Goal: Check status: Check status

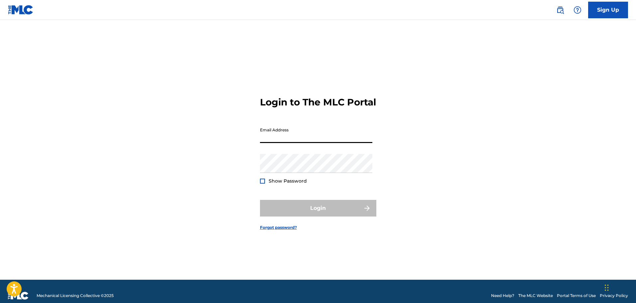
click at [322, 143] on input "Email Address" at bounding box center [316, 133] width 112 height 19
type input "[EMAIL_ADDRESS][DOMAIN_NAME]"
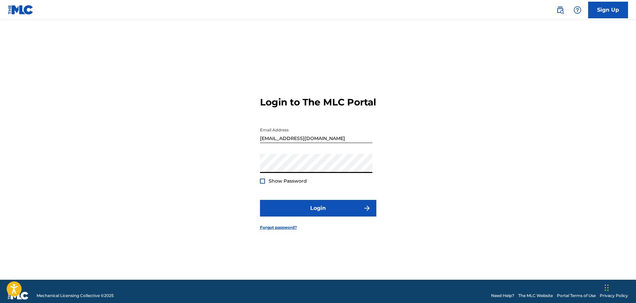
click at [260, 200] on button "Login" at bounding box center [318, 208] width 116 height 17
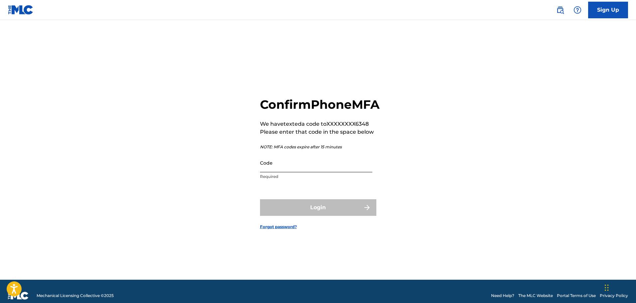
click at [324, 171] on input "Code" at bounding box center [316, 162] width 112 height 19
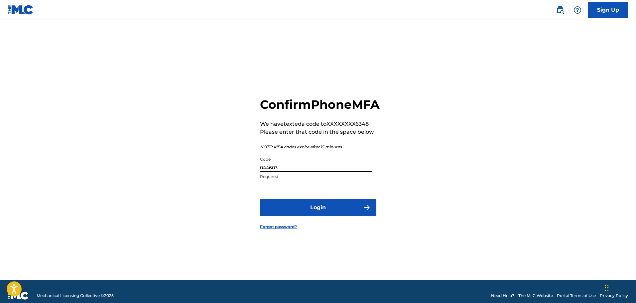
type input "044603"
click at [260, 199] on button "Login" at bounding box center [318, 207] width 116 height 17
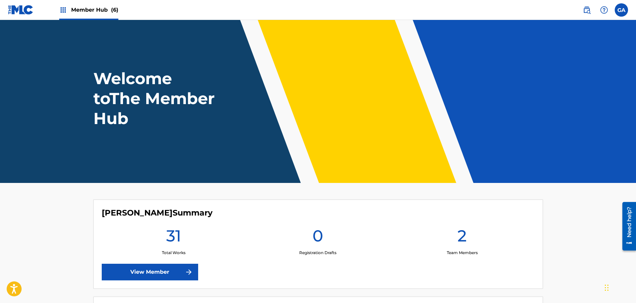
drag, startPoint x: 324, startPoint y: 171, endPoint x: 347, endPoint y: 163, distance: 24.9
click at [324, 171] on header "Welcome to The Member Hub" at bounding box center [318, 101] width 636 height 163
click at [158, 269] on link "View Member" at bounding box center [150, 272] width 96 height 17
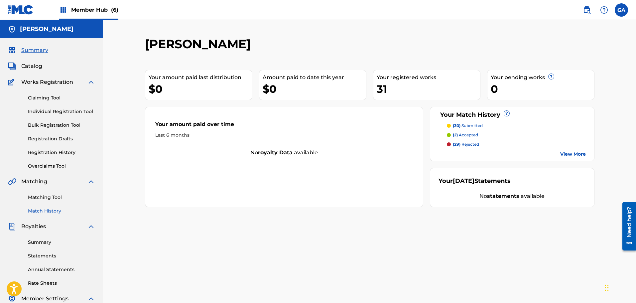
click at [52, 212] on link "Match History" at bounding box center [61, 210] width 67 height 7
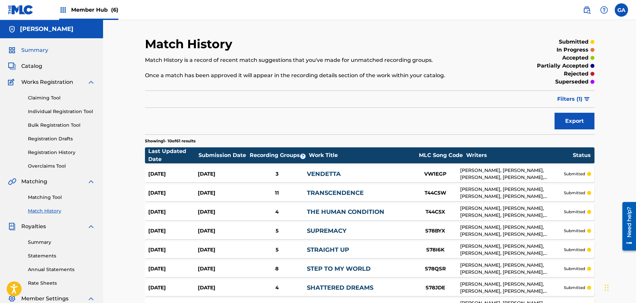
click at [36, 49] on span "Summary" at bounding box center [34, 50] width 27 height 8
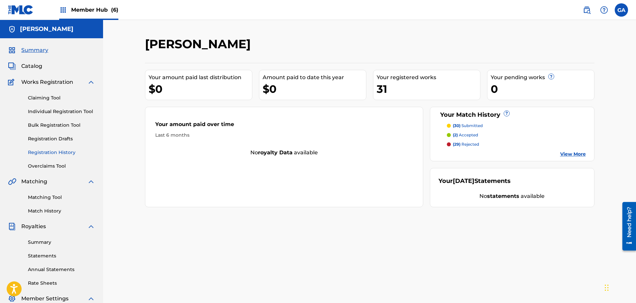
click at [59, 153] on link "Registration History" at bounding box center [61, 152] width 67 height 7
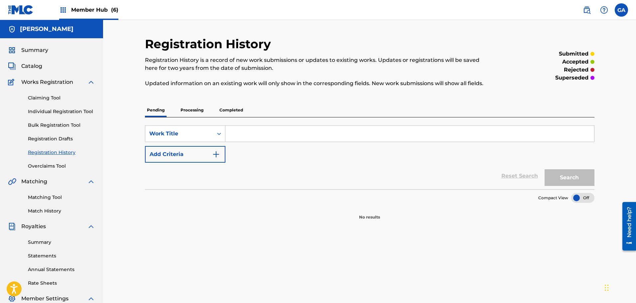
click at [200, 110] on p "Processing" at bounding box center [192, 110] width 27 height 14
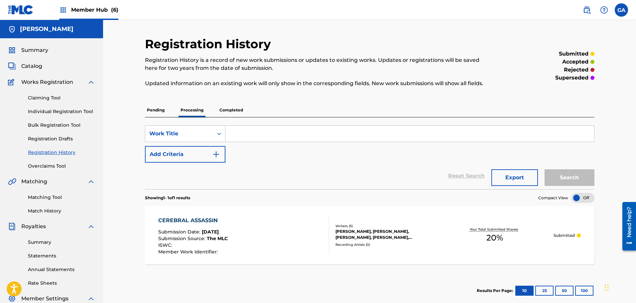
click at [237, 107] on p "Completed" at bounding box center [231, 110] width 28 height 14
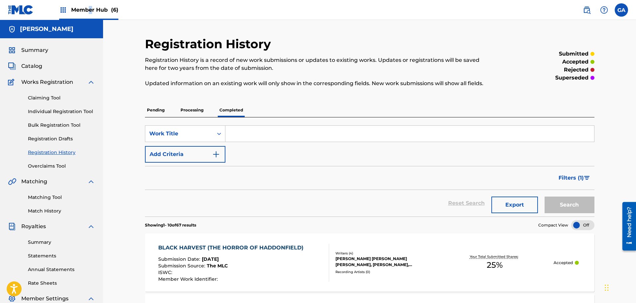
click at [91, 7] on span "Member Hub (6)" at bounding box center [94, 10] width 47 height 8
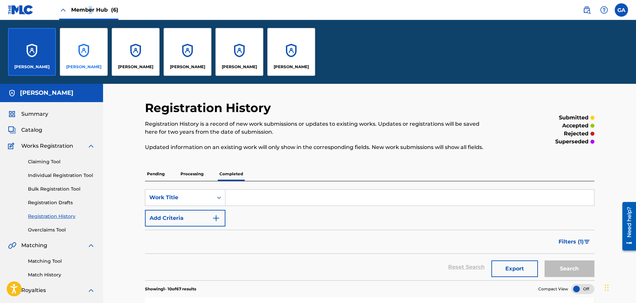
click at [93, 50] on div "[PERSON_NAME]" at bounding box center [84, 52] width 48 height 48
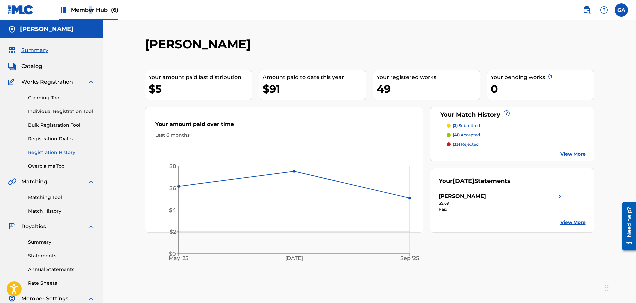
click at [51, 152] on link "Registration History" at bounding box center [61, 152] width 67 height 7
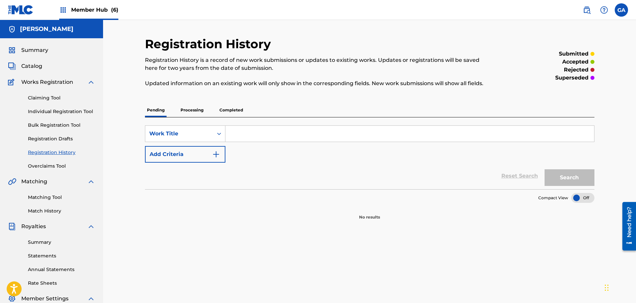
click at [187, 111] on p "Processing" at bounding box center [192, 110] width 27 height 14
click at [235, 110] on p "Completed" at bounding box center [231, 110] width 28 height 14
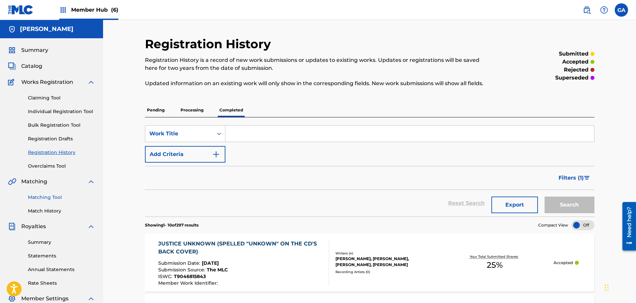
click at [54, 197] on link "Matching Tool" at bounding box center [61, 197] width 67 height 7
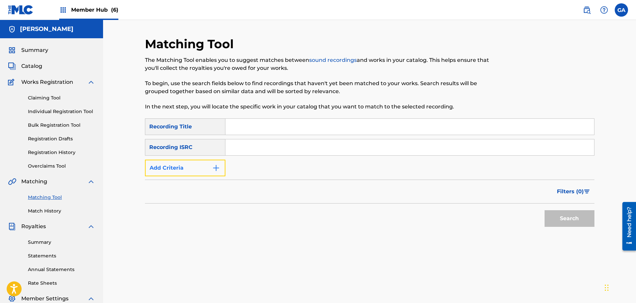
click at [186, 167] on button "Add Criteria" at bounding box center [185, 168] width 80 height 17
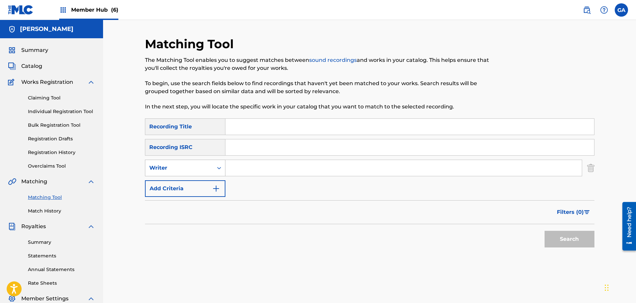
click at [190, 168] on div "Writer" at bounding box center [179, 168] width 60 height 8
click at [185, 184] on div "Recording Artist" at bounding box center [185, 184] width 80 height 17
click at [183, 170] on div "Recording Artist" at bounding box center [179, 168] width 60 height 8
click at [172, 201] on div "Recording Artist" at bounding box center [185, 201] width 80 height 17
click at [180, 169] on div "Recording Artist" at bounding box center [179, 168] width 60 height 8
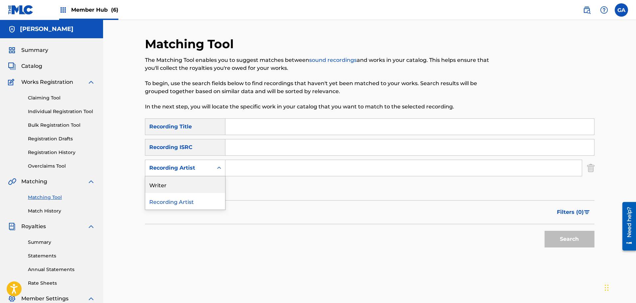
click at [167, 183] on div "Writer" at bounding box center [185, 184] width 80 height 17
click at [225, 168] on div "Search Form" at bounding box center [219, 168] width 12 height 12
click at [194, 175] on div "Writer" at bounding box center [185, 168] width 80 height 17
click at [240, 170] on input "Search Form" at bounding box center [403, 168] width 356 height 16
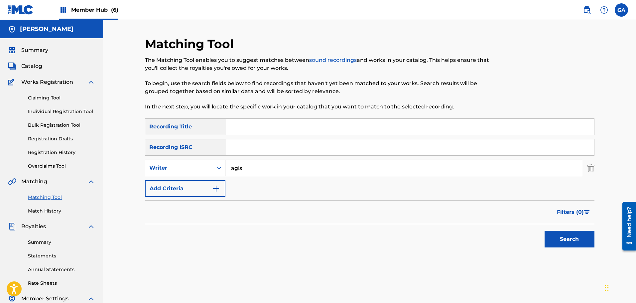
click at [545, 231] on button "Search" at bounding box center [570, 239] width 50 height 17
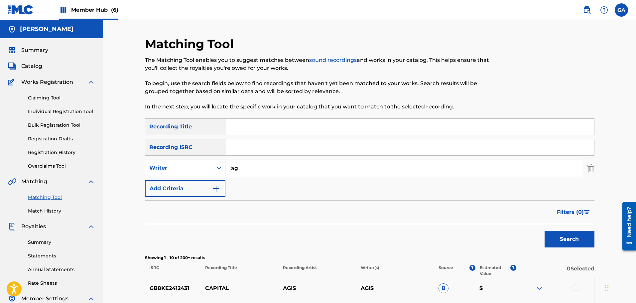
type input "a"
type input "[PERSON_NAME]"
click at [545, 231] on button "Search" at bounding box center [570, 239] width 50 height 17
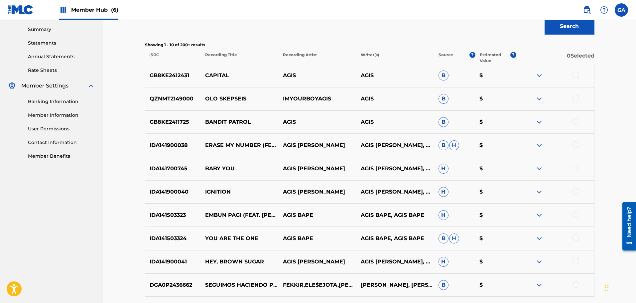
scroll to position [288, 0]
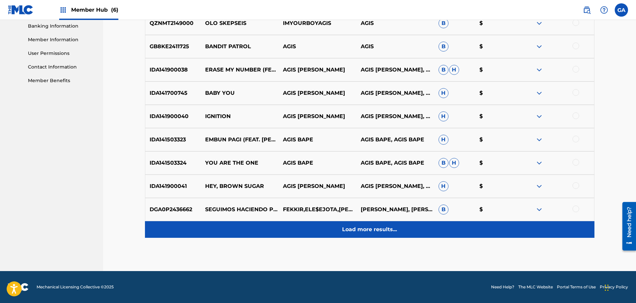
click at [383, 229] on p "Load more results..." at bounding box center [369, 229] width 55 height 8
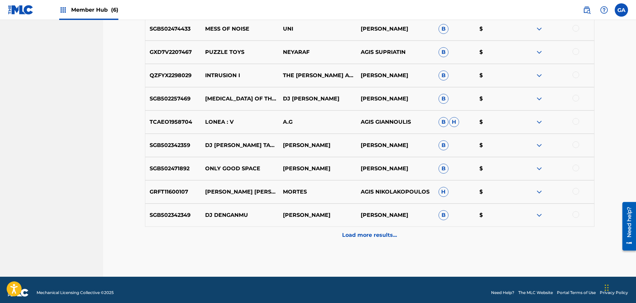
scroll to position [521, 0]
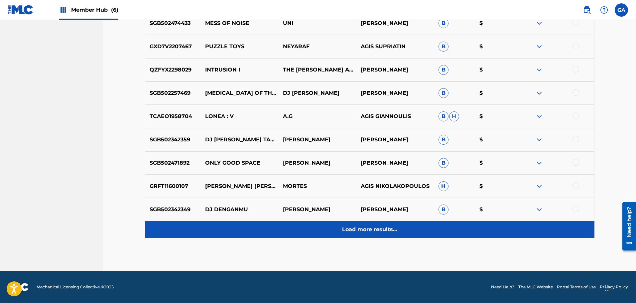
click at [356, 228] on p "Load more results..." at bounding box center [369, 229] width 55 height 8
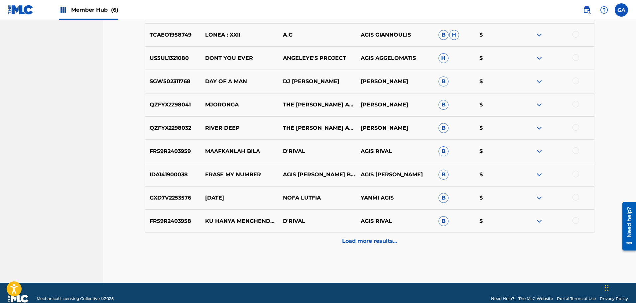
scroll to position [754, 0]
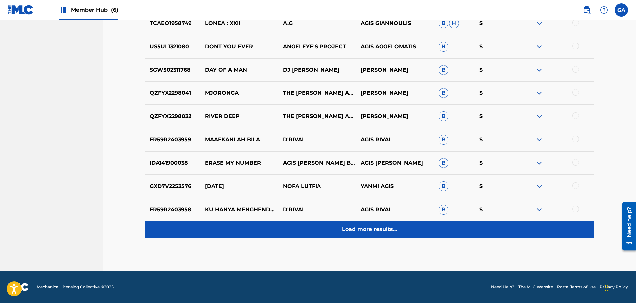
click at [388, 225] on div "Load more results..." at bounding box center [370, 229] width 450 height 17
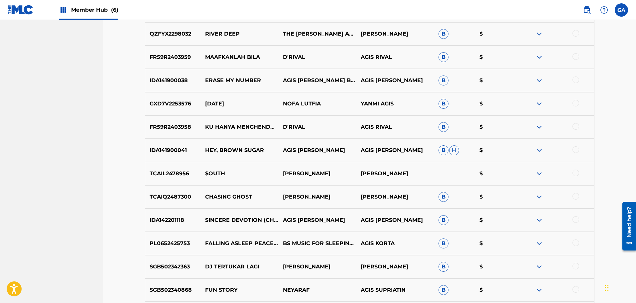
scroll to position [987, 0]
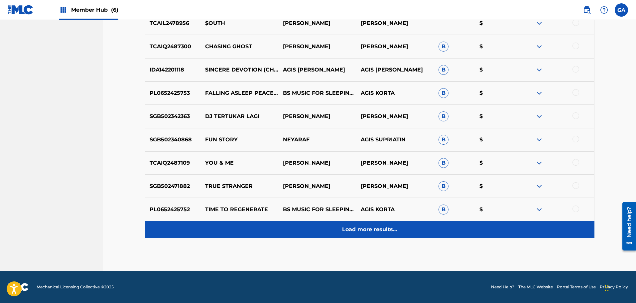
click at [363, 230] on p "Load more results..." at bounding box center [369, 229] width 55 height 8
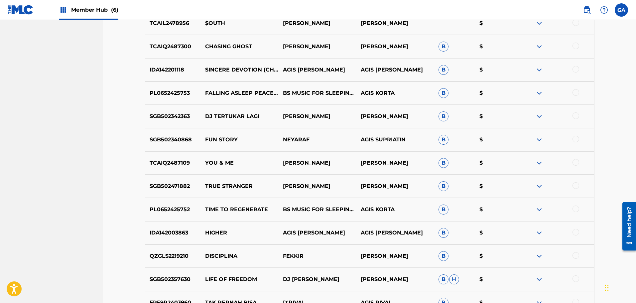
scroll to position [1219, 0]
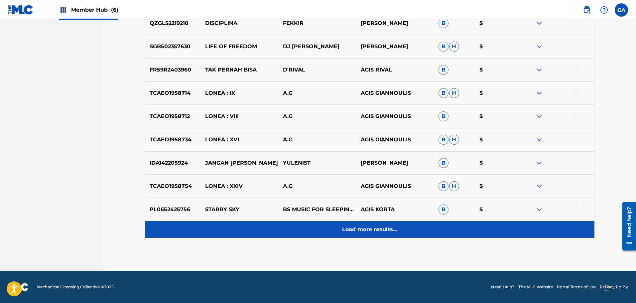
click at [371, 229] on p "Load more results..." at bounding box center [369, 229] width 55 height 8
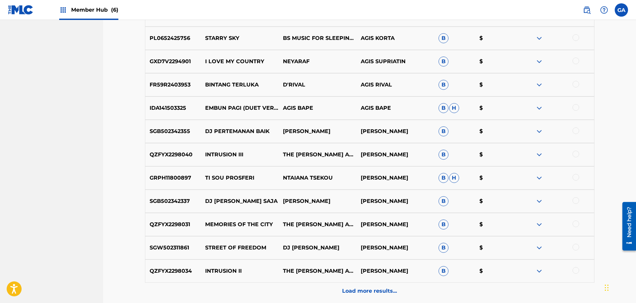
scroll to position [1452, 0]
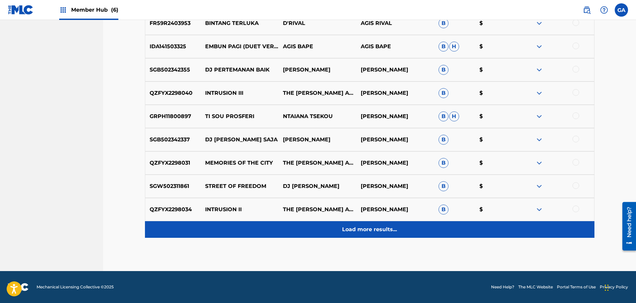
click at [378, 232] on p "Load more results..." at bounding box center [369, 229] width 55 height 8
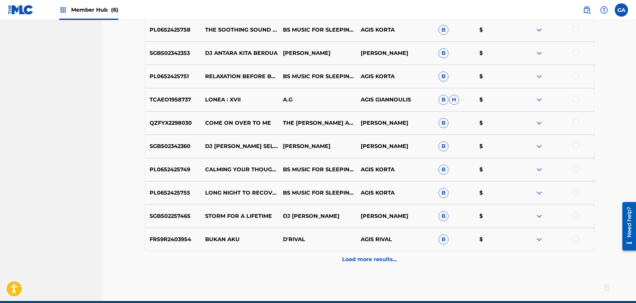
scroll to position [1685, 0]
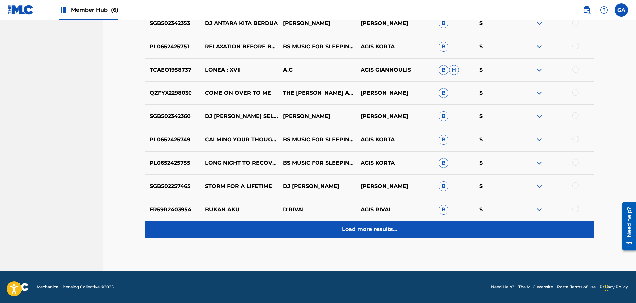
click at [371, 227] on p "Load more results..." at bounding box center [369, 229] width 55 height 8
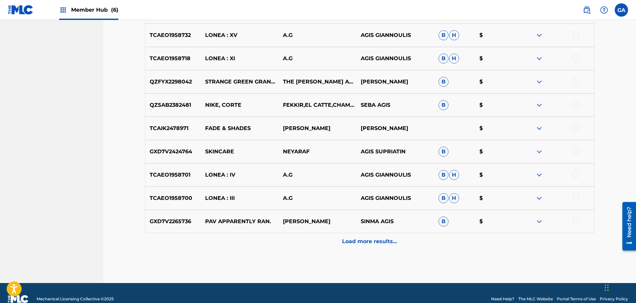
scroll to position [1918, 0]
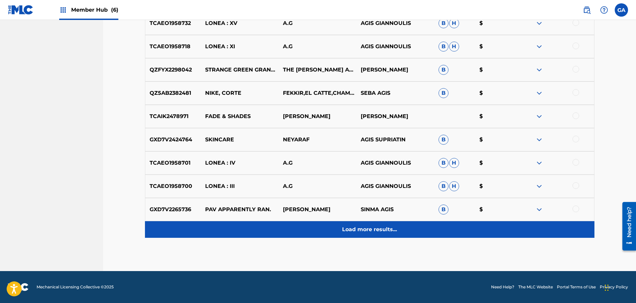
click at [372, 230] on p "Load more results..." at bounding box center [369, 229] width 55 height 8
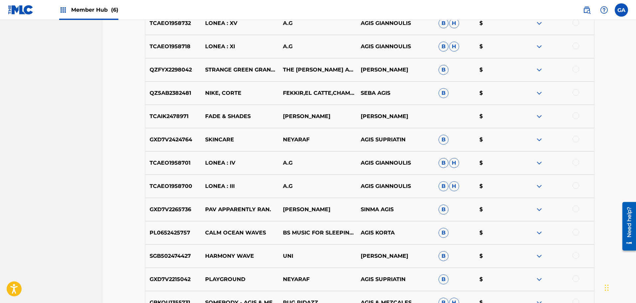
scroll to position [2150, 0]
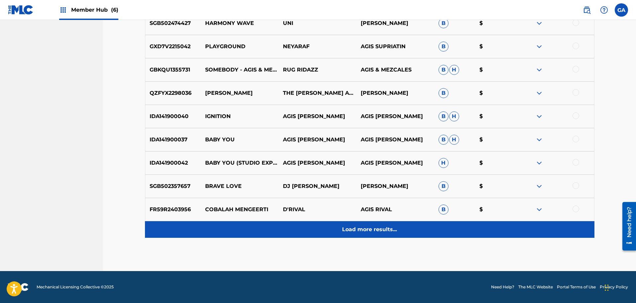
click at [375, 229] on p "Load more results..." at bounding box center [369, 229] width 55 height 8
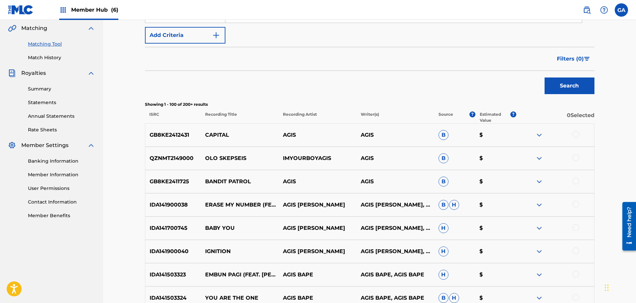
scroll to position [0, 0]
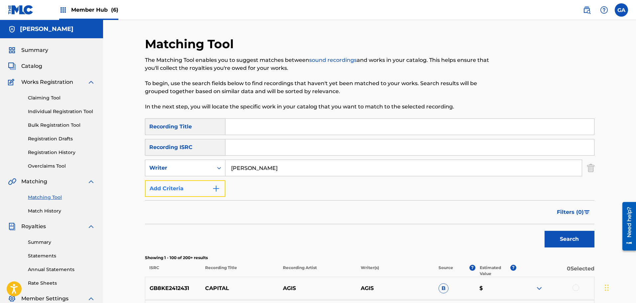
click at [212, 186] on img "Search Form" at bounding box center [216, 189] width 8 height 8
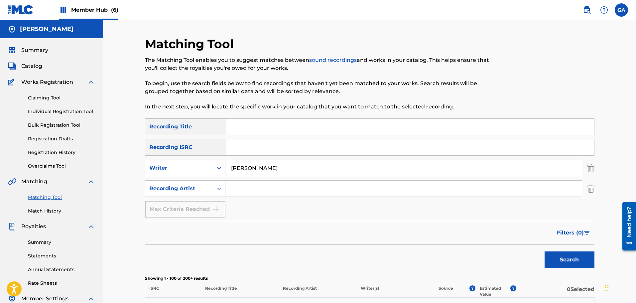
click at [404, 192] on input "Search Form" at bounding box center [403, 189] width 356 height 16
type input "five minute major"
click at [545, 251] on button "Search" at bounding box center [570, 259] width 50 height 17
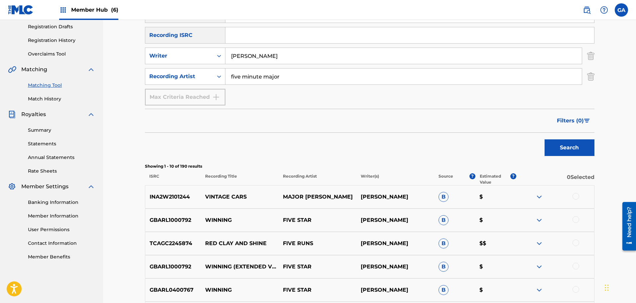
scroll to position [133, 0]
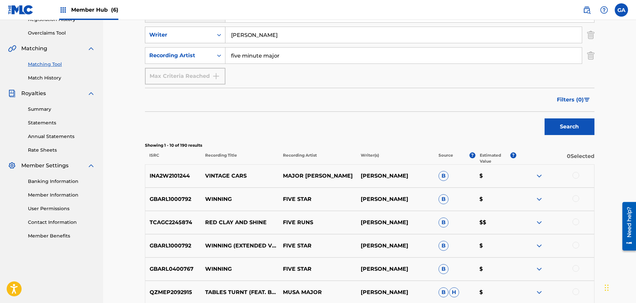
drag, startPoint x: 263, startPoint y: 37, endPoint x: 184, endPoint y: 35, distance: 79.2
click at [184, 35] on div "SearchWithCriteria2975a3fd-12b2-4368-b1f2-d55648cfc714 Writer [PERSON_NAME]" at bounding box center [370, 35] width 450 height 17
click at [545, 118] on button "Search" at bounding box center [570, 126] width 50 height 17
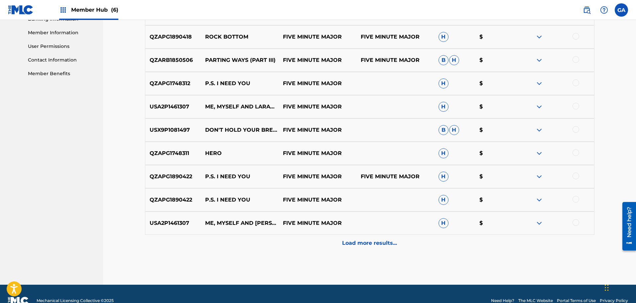
scroll to position [309, 0]
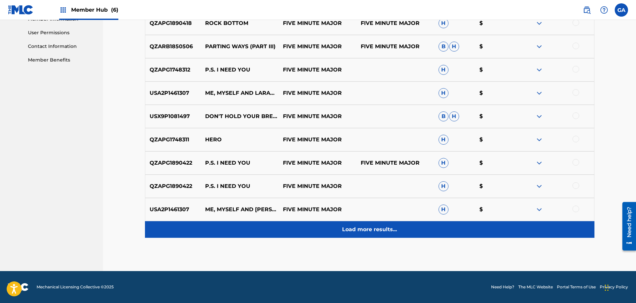
click at [349, 228] on p "Load more results..." at bounding box center [369, 229] width 55 height 8
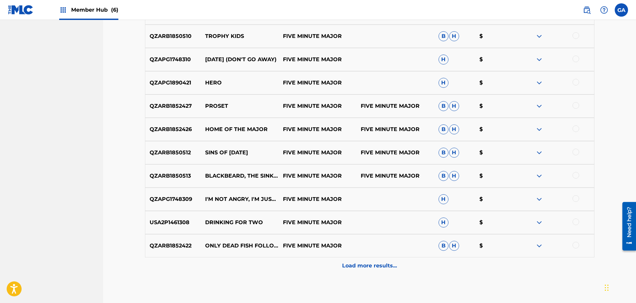
scroll to position [542, 0]
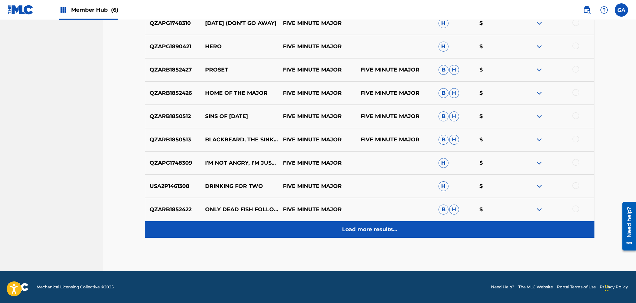
click at [380, 233] on p "Load more results..." at bounding box center [369, 229] width 55 height 8
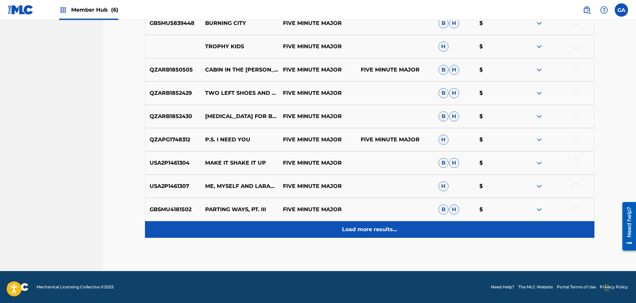
click at [377, 227] on p "Load more results..." at bounding box center [369, 229] width 55 height 8
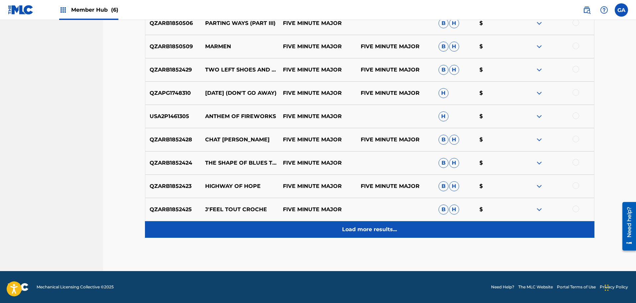
click at [367, 230] on p "Load more results..." at bounding box center [369, 229] width 55 height 8
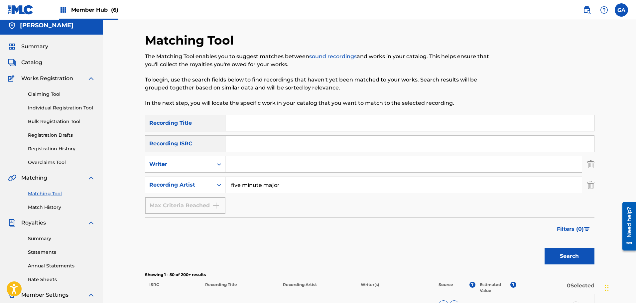
scroll to position [0, 0]
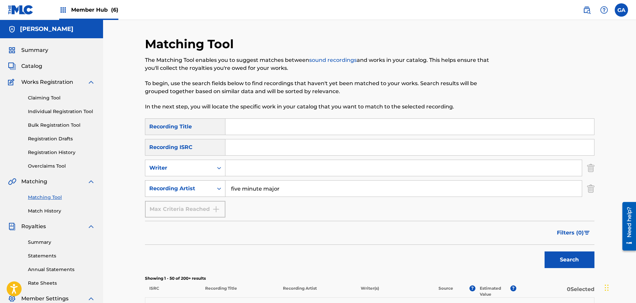
drag, startPoint x: 292, startPoint y: 189, endPoint x: 161, endPoint y: 184, distance: 131.1
click at [161, 184] on div "SearchWithCriteriae57440de-20b9-4b80-b6ac-dc2c6d1b206f Recording Artist five mi…" at bounding box center [370, 188] width 450 height 17
type input "[PERSON_NAME] club sandwich"
click at [545, 251] on button "Search" at bounding box center [570, 259] width 50 height 17
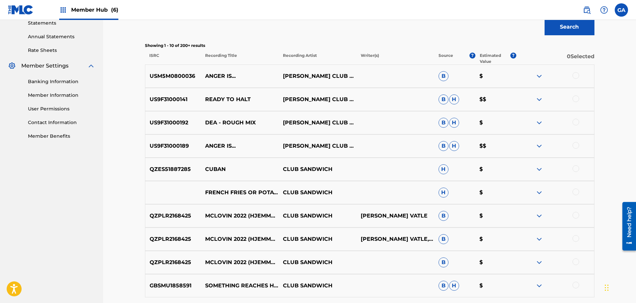
scroll to position [67, 0]
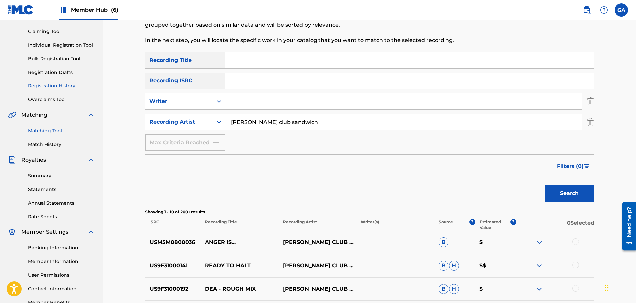
click at [61, 88] on link "Registration History" at bounding box center [61, 85] width 67 height 7
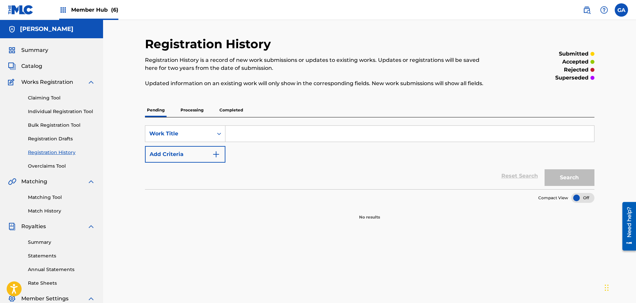
click at [196, 109] on p "Processing" at bounding box center [192, 110] width 27 height 14
click at [225, 109] on p "Completed" at bounding box center [231, 110] width 28 height 14
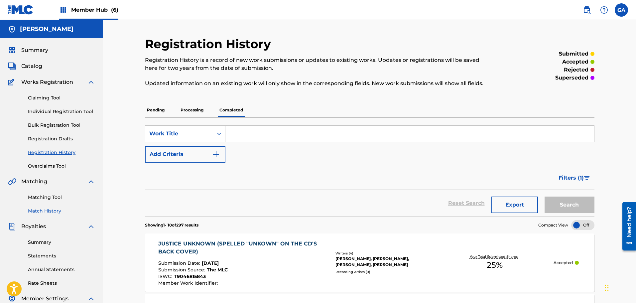
click at [54, 209] on link "Match History" at bounding box center [61, 210] width 67 height 7
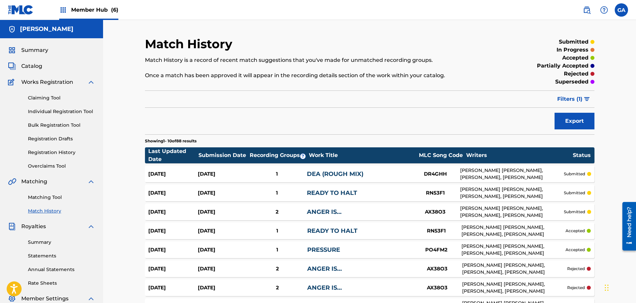
scroll to position [33, 0]
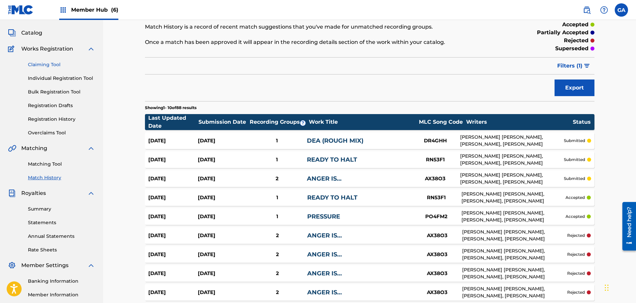
click at [46, 64] on link "Claiming Tool" at bounding box center [61, 64] width 67 height 7
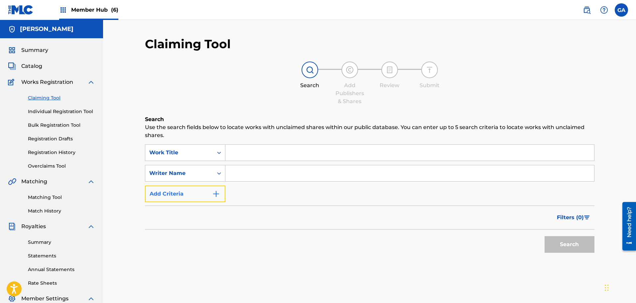
click at [190, 200] on button "Add Criteria" at bounding box center [185, 194] width 80 height 17
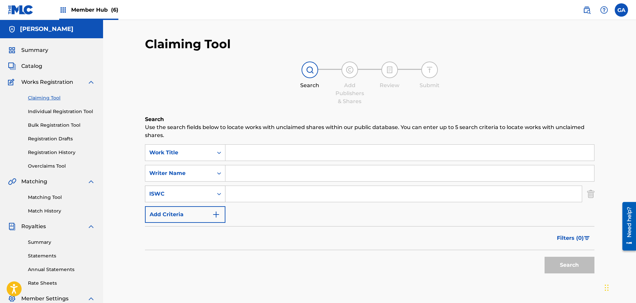
click at [182, 190] on div "ISWC" at bounding box center [179, 194] width 60 height 8
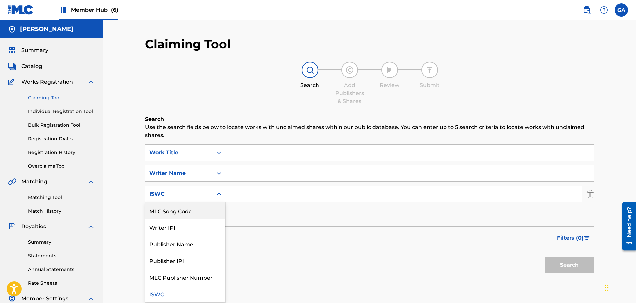
click at [135, 192] on div "Claiming Tool Search Add Publishers & Shares Review Submit Search Use the searc…" at bounding box center [369, 200] width 533 height 360
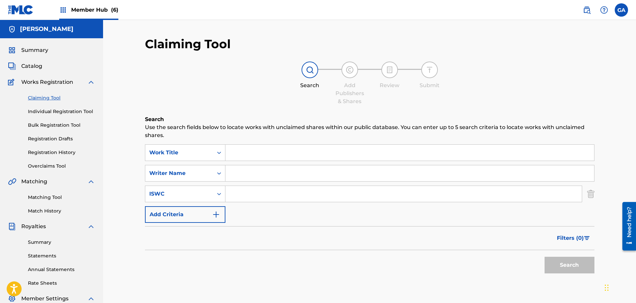
click at [45, 206] on div "Matching Tool Match History" at bounding box center [51, 200] width 87 height 29
click at [53, 198] on link "Matching Tool" at bounding box center [61, 197] width 67 height 7
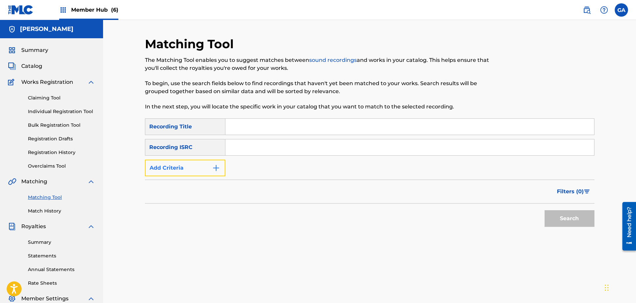
click at [188, 169] on button "Add Criteria" at bounding box center [185, 168] width 80 height 17
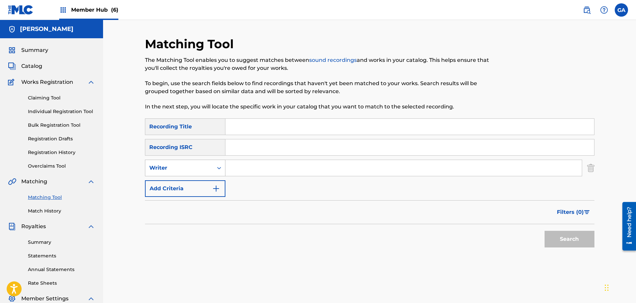
click at [187, 172] on div "Writer" at bounding box center [179, 168] width 68 height 13
click at [173, 187] on div "Recording Artist" at bounding box center [185, 184] width 80 height 17
click at [234, 169] on input "Search Form" at bounding box center [403, 168] width 356 height 16
type input "[PERSON_NAME] club sandwich"
click at [545, 231] on button "Search" at bounding box center [570, 239] width 50 height 17
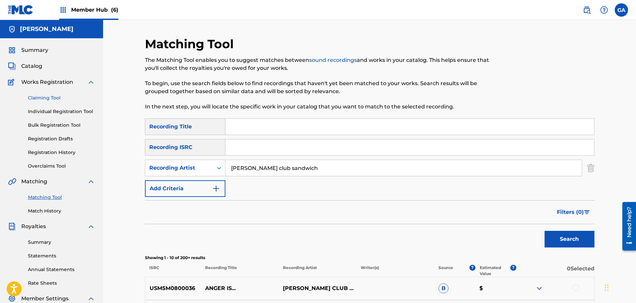
click at [36, 98] on link "Claiming Tool" at bounding box center [61, 97] width 67 height 7
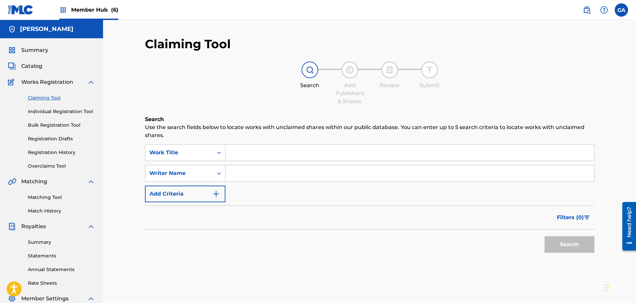
click at [262, 175] on input "Search Form" at bounding box center [409, 173] width 369 height 16
type input "[PERSON_NAME]"
click at [545, 236] on button "Search" at bounding box center [570, 244] width 50 height 17
drag, startPoint x: 276, startPoint y: 176, endPoint x: 209, endPoint y: 165, distance: 67.4
click at [209, 165] on div "SearchWithCriteria83c53f0e-fe1c-4631-a185-f0848cc4abfb Work Title SearchWithCri…" at bounding box center [370, 173] width 450 height 58
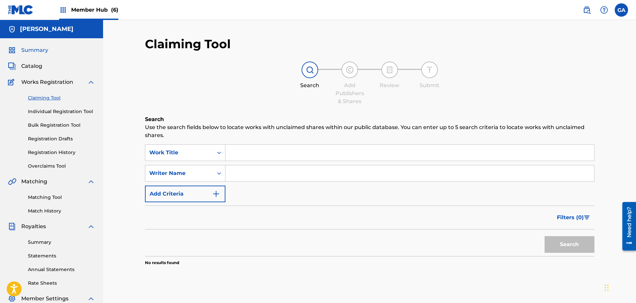
click at [23, 48] on span "Summary" at bounding box center [34, 50] width 27 height 8
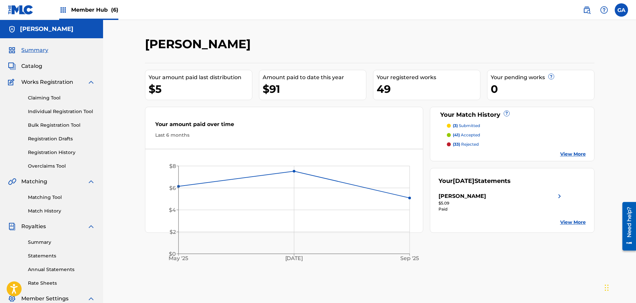
click at [96, 10] on span "Member Hub (6)" at bounding box center [94, 10] width 47 height 8
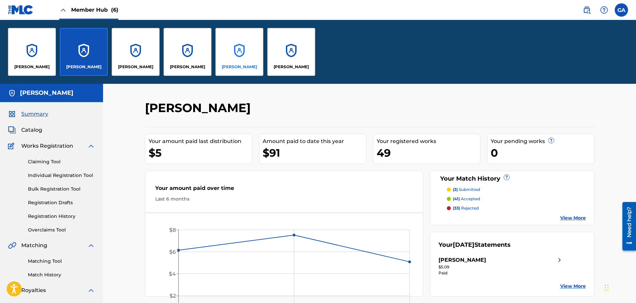
click at [246, 59] on div "[PERSON_NAME]" at bounding box center [239, 52] width 48 height 48
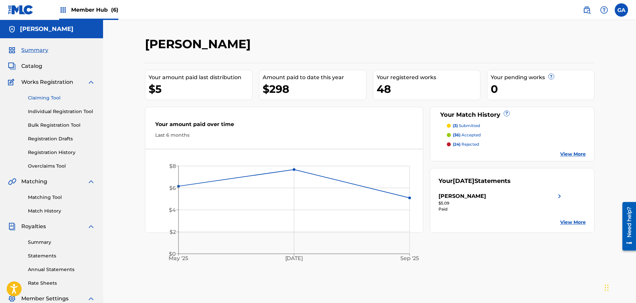
click at [49, 95] on link "Claiming Tool" at bounding box center [61, 97] width 67 height 7
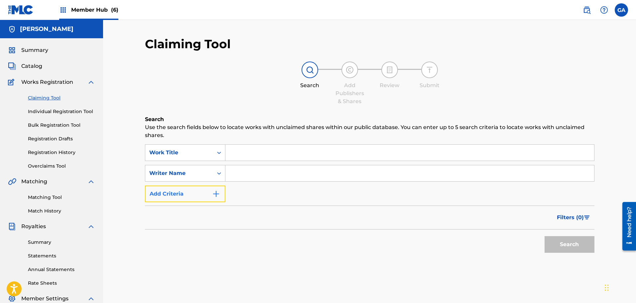
click at [201, 193] on button "Add Criteria" at bounding box center [185, 194] width 80 height 17
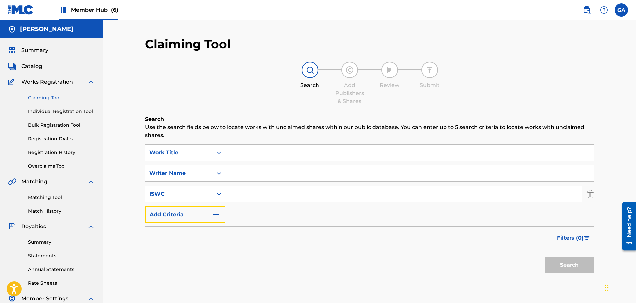
scroll to position [67, 0]
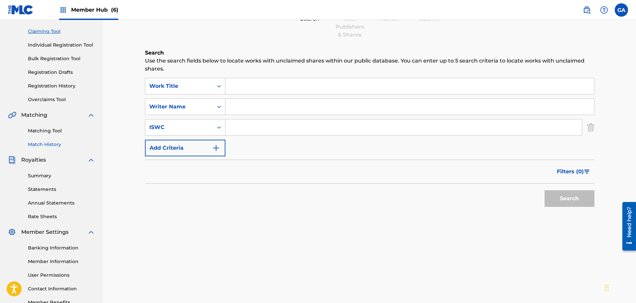
click at [53, 146] on link "Match History" at bounding box center [61, 144] width 67 height 7
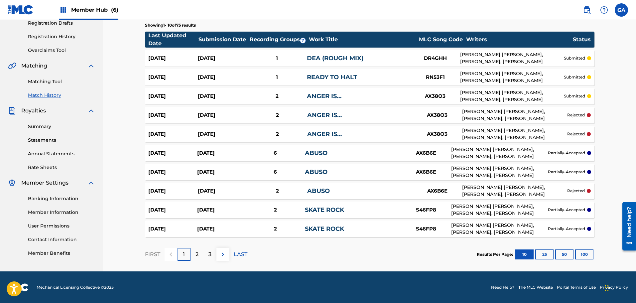
scroll to position [116, 0]
click at [45, 124] on link "Summary" at bounding box center [61, 126] width 67 height 7
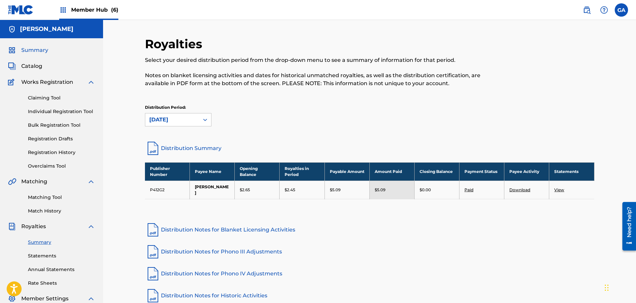
click at [40, 52] on span "Summary" at bounding box center [34, 50] width 27 height 8
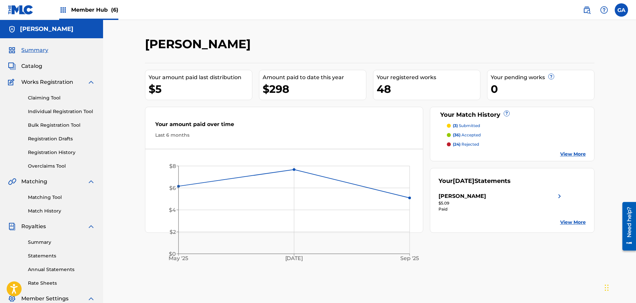
click at [96, 10] on span "Member Hub (6)" at bounding box center [94, 10] width 47 height 8
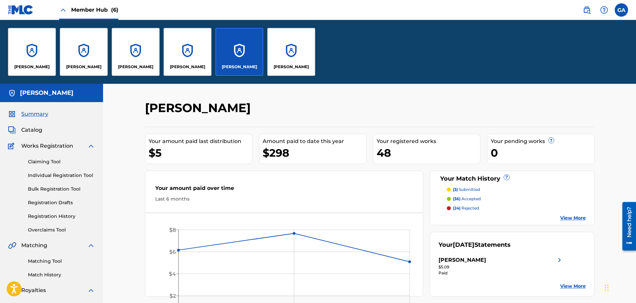
click at [26, 7] on img at bounding box center [21, 10] width 26 height 10
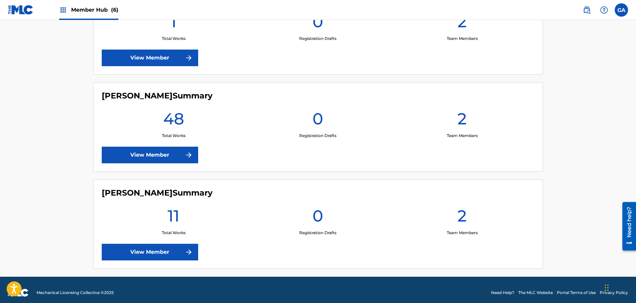
scroll to position [511, 0]
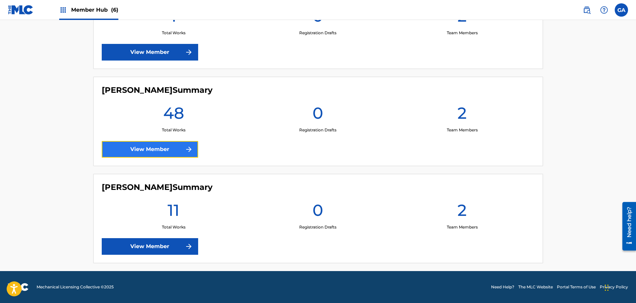
click at [160, 156] on link "View Member" at bounding box center [150, 149] width 96 height 17
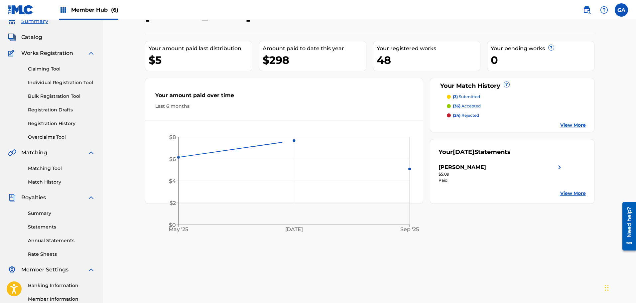
scroll to position [67, 0]
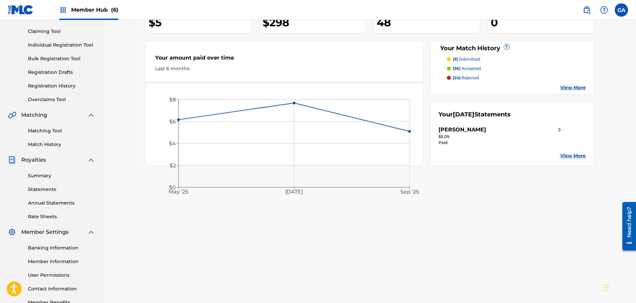
click at [57, 79] on div "Claiming Tool Individual Registration Tool Bulk Registration Tool Registration …" at bounding box center [51, 61] width 87 height 83
click at [54, 83] on link "Registration History" at bounding box center [61, 85] width 67 height 7
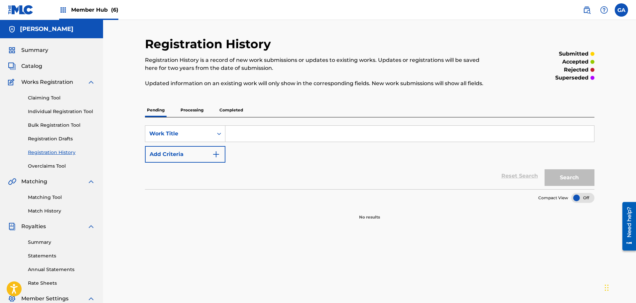
click at [195, 113] on p "Processing" at bounding box center [192, 110] width 27 height 14
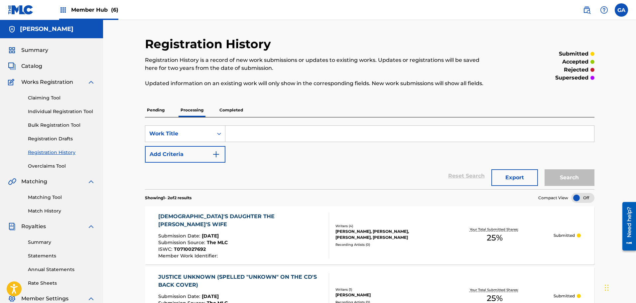
click at [234, 111] on p "Completed" at bounding box center [231, 110] width 28 height 14
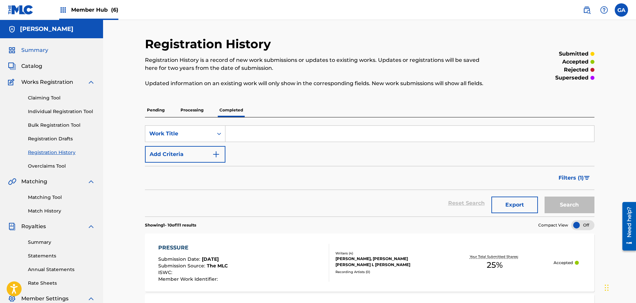
click at [36, 50] on span "Summary" at bounding box center [34, 50] width 27 height 8
